Goal: Task Accomplishment & Management: Manage account settings

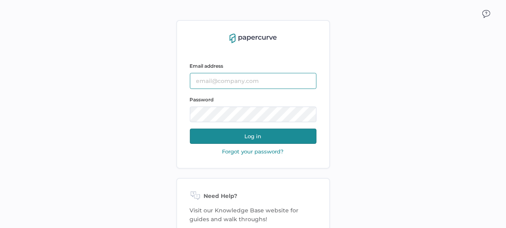
type input "[PERSON_NAME][EMAIL_ADDRESS][PERSON_NAME][DOMAIN_NAME]"
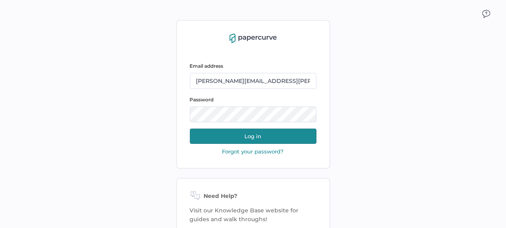
click at [216, 131] on button "Log in" at bounding box center [253, 136] width 127 height 15
